Goal: Information Seeking & Learning: Check status

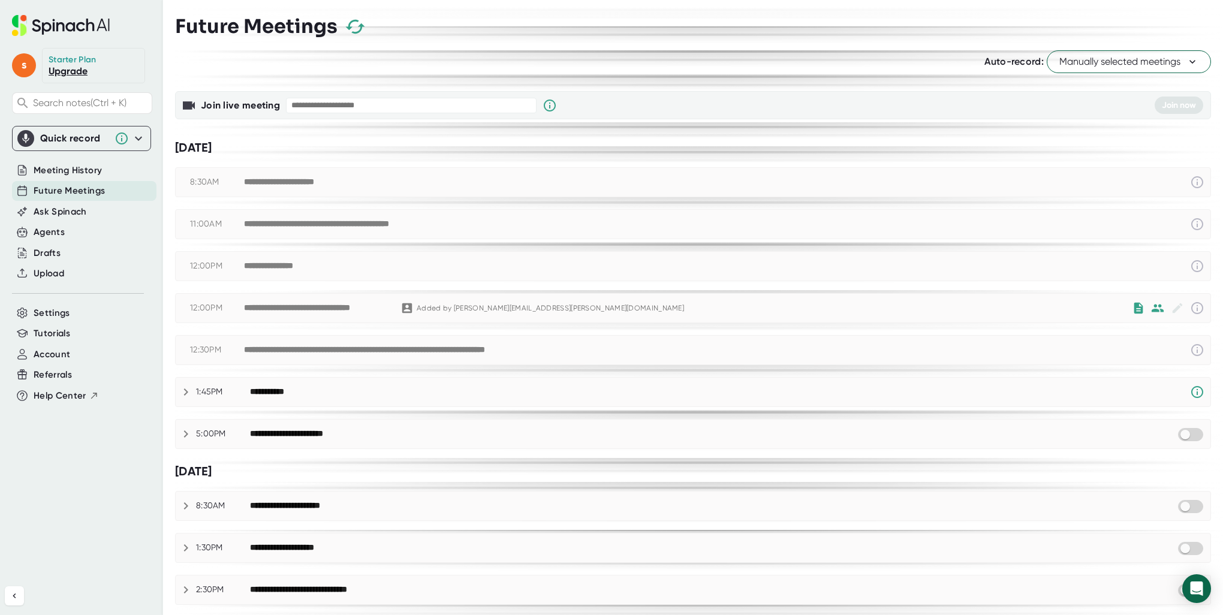
click at [85, 190] on span "Future Meetings" at bounding box center [69, 191] width 71 height 14
click at [86, 170] on span "Meeting History" at bounding box center [68, 171] width 68 height 14
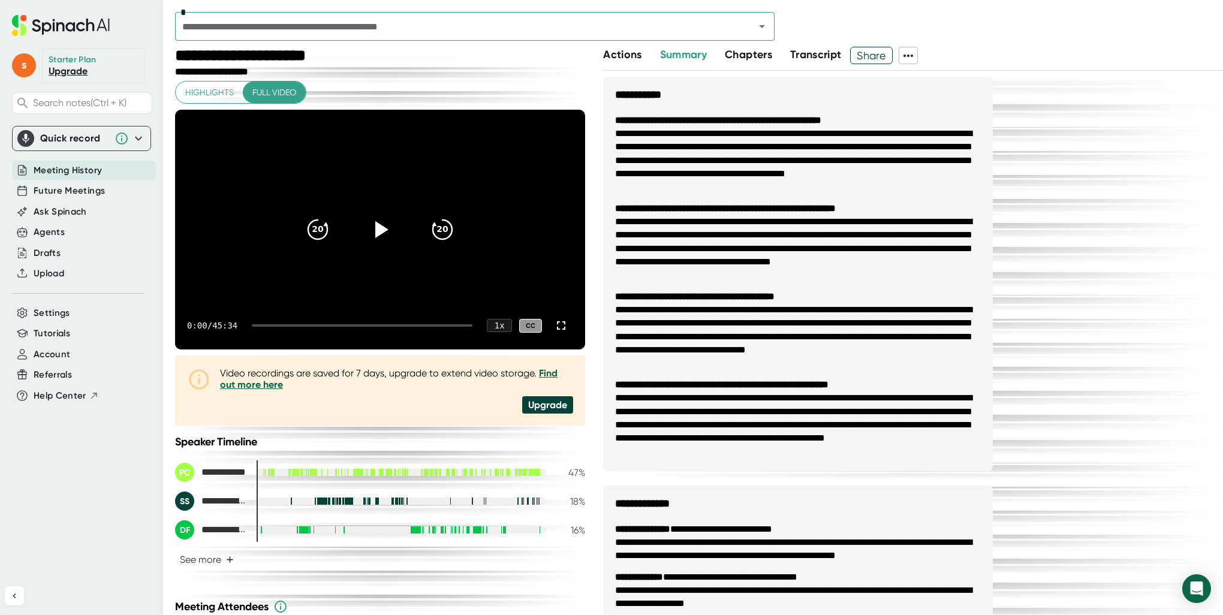
click at [385, 26] on input "text" at bounding box center [457, 26] width 557 height 17
